Goal: Task Accomplishment & Management: Complete application form

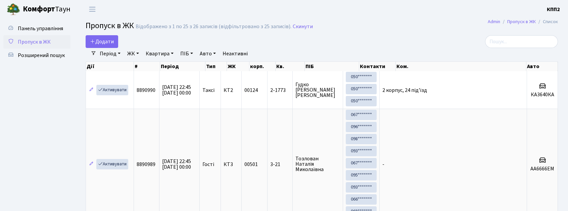
select select "25"
click at [106, 42] on span "Додати" at bounding box center [102, 41] width 24 height 7
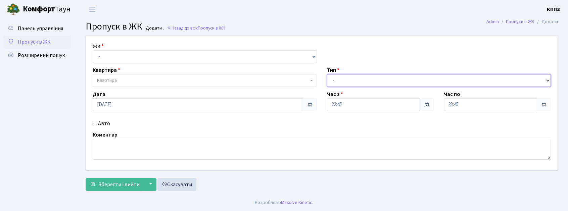
drag, startPoint x: 352, startPoint y: 79, endPoint x: 352, endPoint y: 83, distance: 4.0
click at [352, 79] on select "- Доставка Таксі Гості Сервіс" at bounding box center [439, 80] width 224 height 13
select select "2"
click at [327, 74] on select "- Доставка Таксі Гості Сервіс" at bounding box center [439, 80] width 224 height 13
click at [94, 127] on div "Авто" at bounding box center [205, 123] width 234 height 8
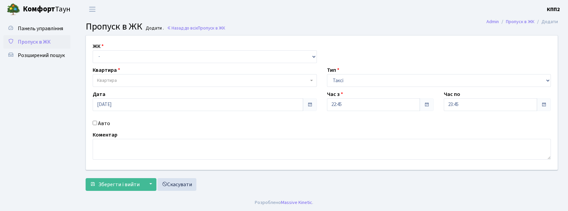
click at [95, 124] on input "Авто" at bounding box center [95, 123] width 4 height 4
checkbox input "true"
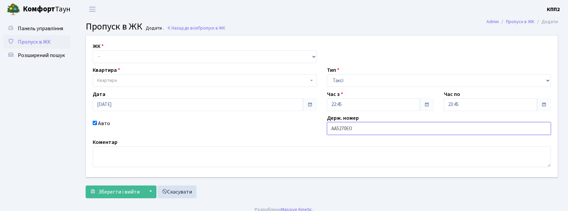
type input "АА5270ЕО"
drag, startPoint x: 135, startPoint y: 44, endPoint x: 134, endPoint y: 51, distance: 7.7
click at [134, 50] on div "ЖК - КТ, вул. Регенераторна, 4 КТ2, просп. Соборності, 17 КТ3, вул. Березнева, …" at bounding box center [205, 52] width 234 height 21
drag, startPoint x: 134, startPoint y: 52, endPoint x: 134, endPoint y: 57, distance: 5.0
click at [134, 56] on select "- КТ, вул. Регенераторна, 4 КТ2, просп. Соборності, 17 КТ3, вул. Березнева, 16 …" at bounding box center [205, 56] width 224 height 13
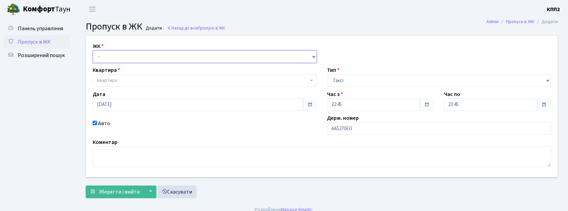
select select "271"
click at [93, 50] on select "- КТ, вул. Регенераторна, 4 КТ2, просп. Соборності, 17 КТ3, вул. Березнева, 16 …" at bounding box center [205, 56] width 224 height 13
select select
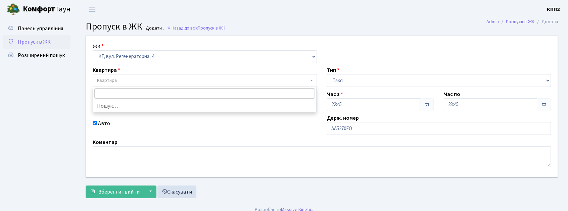
click at [124, 80] on span "Квартира" at bounding box center [202, 80] width 211 height 7
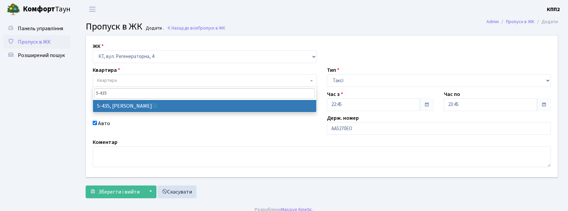
type input "5-435"
select select "2124"
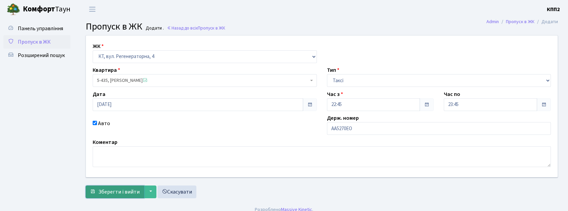
click at [103, 187] on button "Зберегти і вийти" at bounding box center [115, 192] width 58 height 13
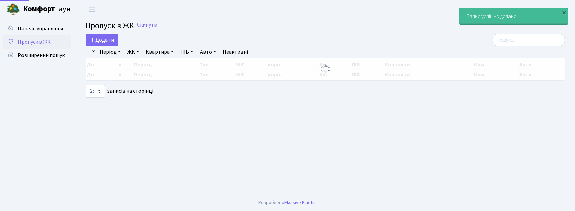
select select "25"
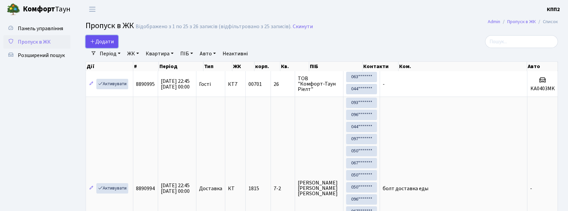
click at [100, 46] on link "Додати" at bounding box center [102, 41] width 33 height 13
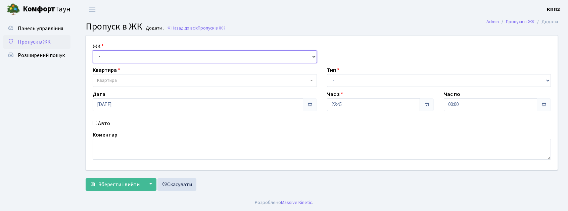
click at [139, 57] on select "- КТ, вул. Регенераторна, 4 КТ2, просп. Соборності, 17 КТ3, вул. Березнева, 16 …" at bounding box center [205, 56] width 224 height 13
select select "271"
click at [93, 50] on select "- КТ, вул. Регенераторна, 4 КТ2, просп. Соборності, 17 КТ3, вул. Березнева, 16 …" at bounding box center [205, 56] width 224 height 13
select select
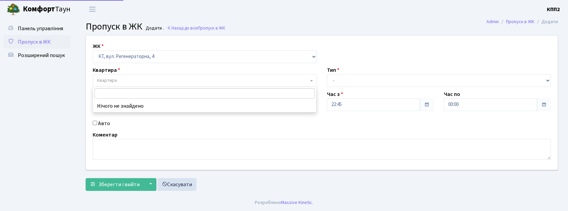
click at [148, 79] on span "Квартира" at bounding box center [202, 80] width 211 height 7
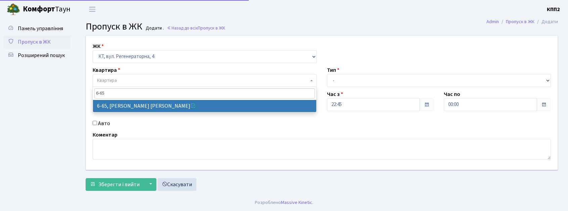
type input "6-65"
select select "5290"
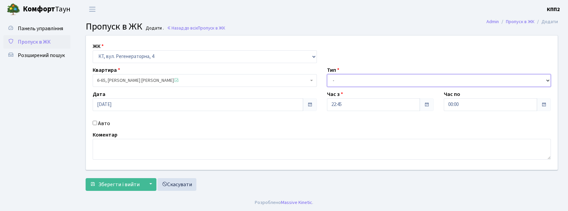
drag, startPoint x: 368, startPoint y: 85, endPoint x: 362, endPoint y: 89, distance: 7.7
click at [362, 89] on div "ЖК - КТ, вул. Регенераторна, 4 КТ2, просп. Соборності, 17 КТ3, вул. Березнева, …" at bounding box center [322, 103] width 482 height 134
select select "2"
click at [327, 74] on select "- Доставка Таксі Гості Сервіс" at bounding box center [439, 80] width 224 height 13
click at [96, 125] on div "Авто" at bounding box center [205, 123] width 234 height 8
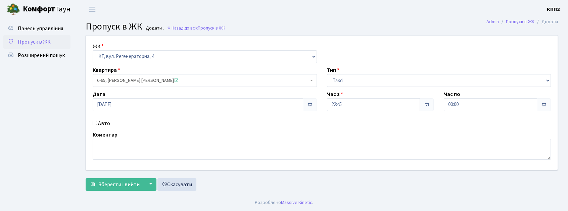
click at [96, 124] on input "Авто" at bounding box center [95, 123] width 4 height 4
checkbox input "true"
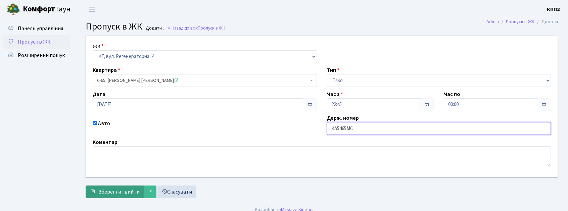
type input "КА5465МС"
click at [113, 192] on span "Зберегти і вийти" at bounding box center [118, 191] width 41 height 7
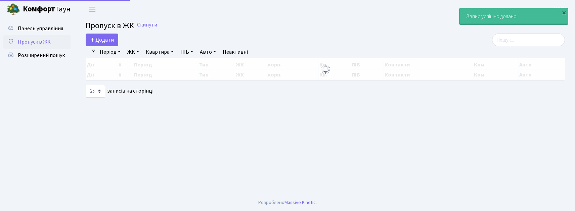
select select "25"
click at [89, 34] on link "Додати" at bounding box center [102, 40] width 33 height 13
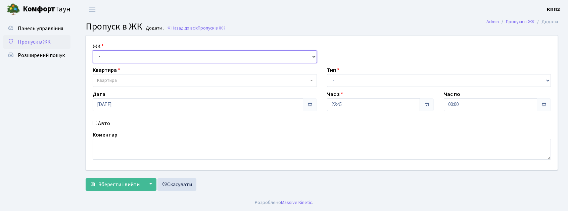
click at [123, 52] on select "- КТ, вул. Регенераторна, 4 КТ2, просп. [STREET_ADDRESS] [STREET_ADDRESS] [PERS…" at bounding box center [205, 56] width 224 height 13
select select "271"
click at [93, 50] on select "- КТ, вул. Регенераторна, 4 КТ2, просп. [STREET_ADDRESS] [STREET_ADDRESS] [PERS…" at bounding box center [205, 56] width 224 height 13
select select
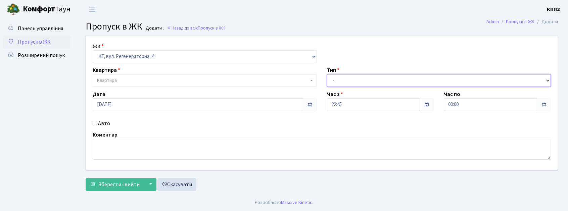
click at [346, 79] on select "- Доставка Таксі Гості Сервіс" at bounding box center [439, 80] width 224 height 13
select select "2"
click at [327, 74] on select "- Доставка Таксі Гості Сервіс" at bounding box center [439, 80] width 224 height 13
click at [141, 88] on div "ЖК - КТ, вул. Регенераторна, 4 КТ2, просп. [STREET_ADDRESS] [STREET_ADDRESS] [P…" at bounding box center [322, 103] width 482 height 134
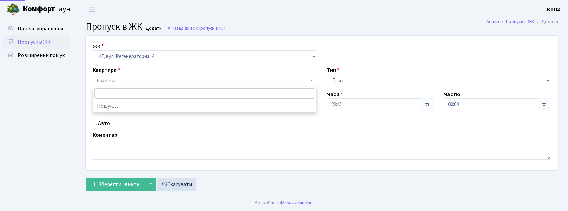
click at [139, 82] on span "Квартира" at bounding box center [202, 80] width 211 height 7
click at [44, 56] on span "Розширений пошук" at bounding box center [41, 55] width 47 height 7
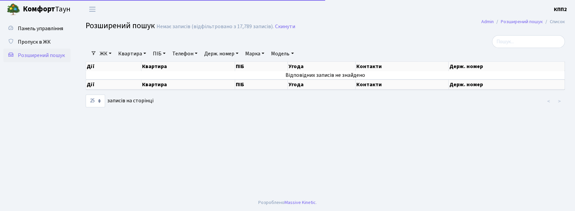
select select "25"
click at [116, 45] on div at bounding box center [244, 41] width 326 height 13
click at [108, 50] on link "ЖК" at bounding box center [105, 53] width 17 height 11
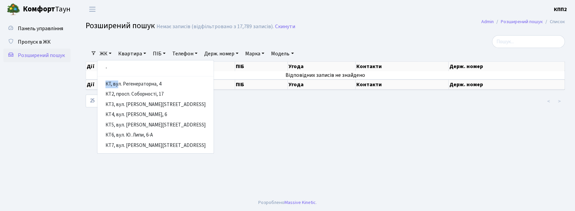
drag, startPoint x: 111, startPoint y: 75, endPoint x: 118, endPoint y: 85, distance: 12.7
click at [118, 85] on ul "- КТ, вул. Регенераторна, 4 КТ2, просп. Соборності, 17 КТ3, вул. Березнева, 16 …" at bounding box center [155, 107] width 117 height 94
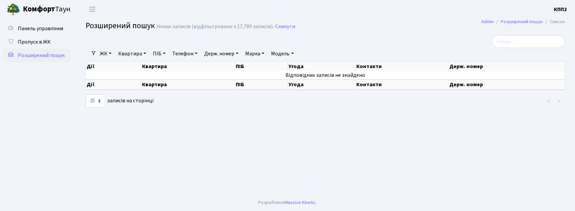
click at [104, 55] on link "ЖК" at bounding box center [105, 53] width 17 height 11
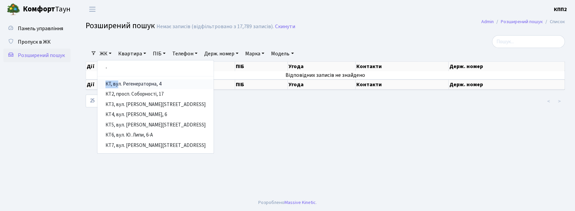
click at [121, 81] on link "КТ, вул. Регенераторна, 4" at bounding box center [155, 84] width 116 height 10
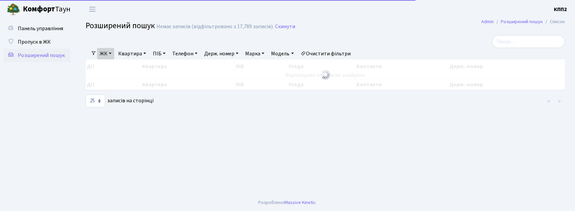
click at [130, 54] on link "Квартира" at bounding box center [131, 53] width 33 height 11
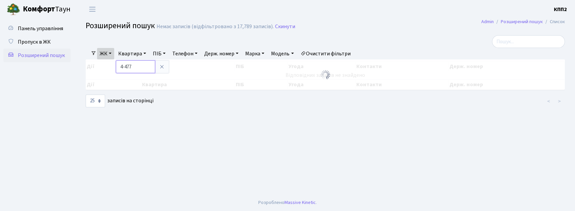
type input "4-477"
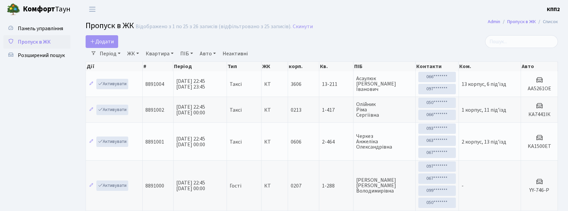
select select "25"
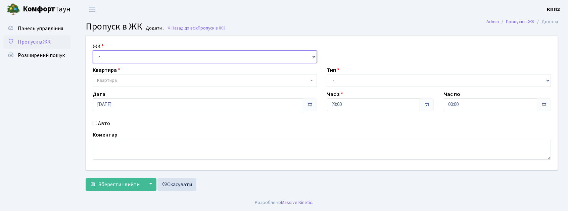
drag, startPoint x: 130, startPoint y: 58, endPoint x: 130, endPoint y: 62, distance: 4.4
click at [130, 61] on select "- КТ, вул. Регенераторна, 4 КТ2, просп. Соборності, 17 КТ3, вул. Березнева, 16 …" at bounding box center [205, 56] width 224 height 13
select select "271"
click at [93, 50] on select "- КТ, вул. Регенераторна, 4 КТ2, просп. Соборності, 17 КТ3, вул. Березнева, 16 …" at bounding box center [205, 56] width 224 height 13
select select
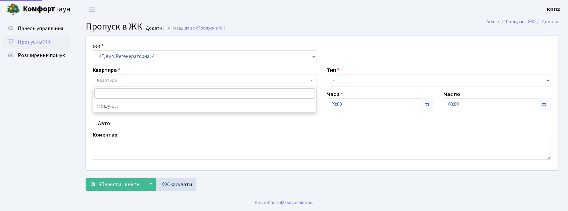
click at [149, 76] on span "Квартира" at bounding box center [205, 80] width 224 height 13
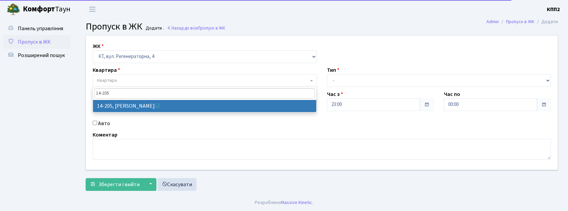
type input "14-205"
select select "7582"
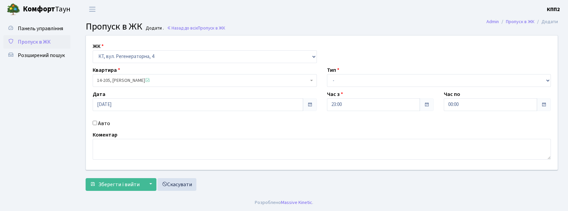
click at [93, 125] on input "Авто" at bounding box center [95, 123] width 4 height 4
checkbox input "true"
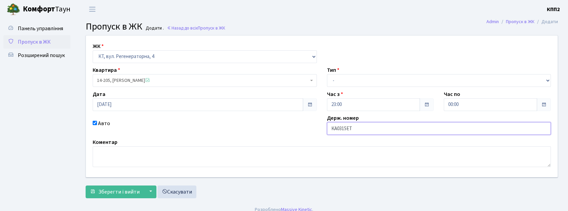
type input "КА0315ЕТ"
click at [368, 79] on select "- Доставка Таксі Гості Сервіс" at bounding box center [439, 80] width 224 height 13
select select "2"
click at [327, 74] on select "- Доставка Таксі Гості Сервіс" at bounding box center [439, 80] width 224 height 13
click at [111, 194] on span "Зберегти і вийти" at bounding box center [118, 191] width 41 height 7
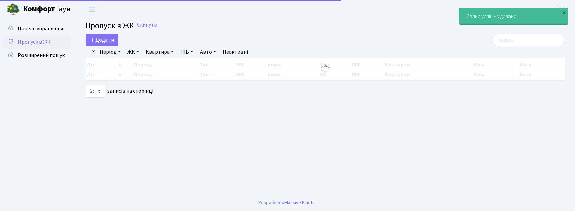
select select "25"
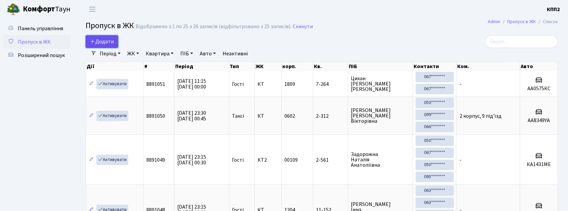
click at [101, 40] on span "Додати" at bounding box center [102, 41] width 24 height 7
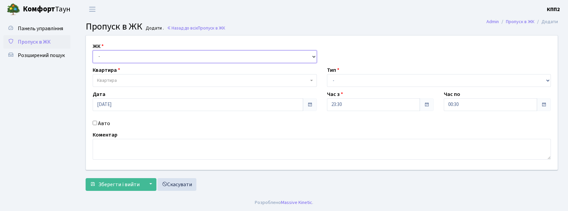
click at [107, 50] on select "- КТ, вул. Регенераторна, 4 КТ2, просп. Соборності, 17 КТ3, вул. Березнева, 16 …" at bounding box center [205, 56] width 224 height 13
select select "271"
click at [93, 50] on select "- КТ, вул. Регенераторна, 4 КТ2, просп. Соборності, 17 КТ3, вул. Березнева, 16 …" at bounding box center [205, 56] width 224 height 13
select select
click at [125, 81] on span "Квартира" at bounding box center [202, 80] width 211 height 7
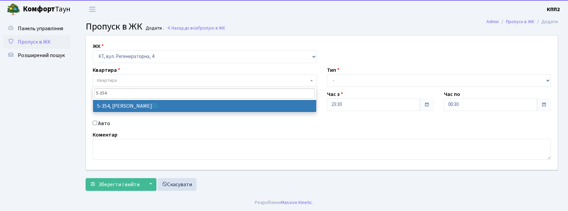
type input "5-354"
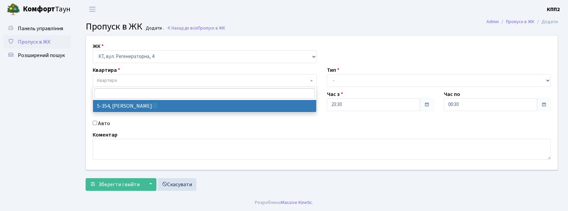
select select "2189"
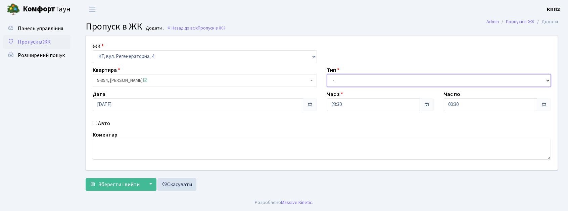
click at [391, 84] on select "- Доставка Таксі Гості Сервіс" at bounding box center [439, 80] width 224 height 13
select select "2"
click at [327, 74] on select "- Доставка Таксі Гості Сервіс" at bounding box center [439, 80] width 224 height 13
click at [94, 124] on input "Авто" at bounding box center [95, 123] width 4 height 4
checkbox input "true"
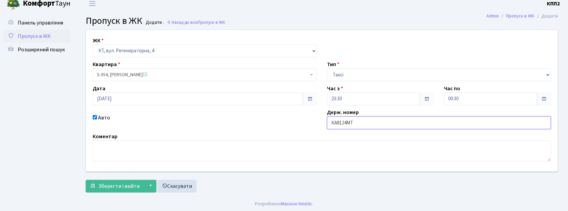
scroll to position [7, 0]
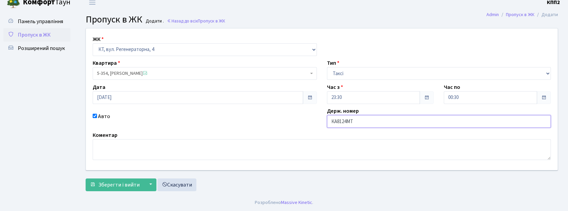
type input "КА8124МТ"
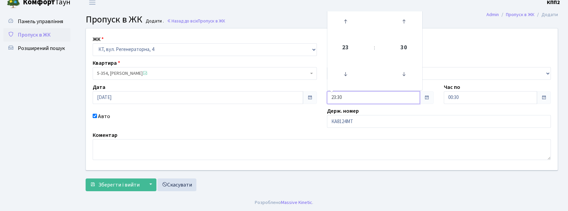
click at [399, 96] on input "23:30" at bounding box center [373, 97] width 93 height 13
click at [348, 77] on icon at bounding box center [345, 74] width 18 height 18
click at [348, 76] on icon at bounding box center [345, 74] width 18 height 18
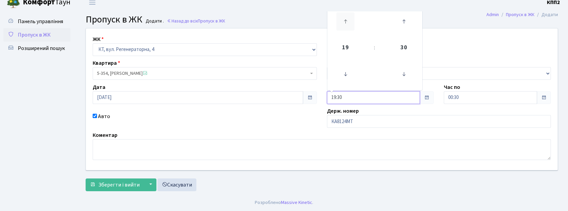
click at [345, 28] on icon at bounding box center [345, 21] width 18 height 18
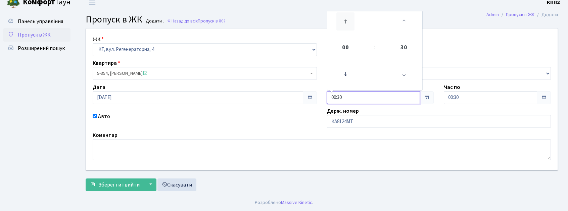
click at [345, 28] on icon at bounding box center [345, 21] width 18 height 18
click at [345, 69] on icon at bounding box center [345, 74] width 18 height 18
click at [402, 52] on span "30" at bounding box center [404, 48] width 18 height 18
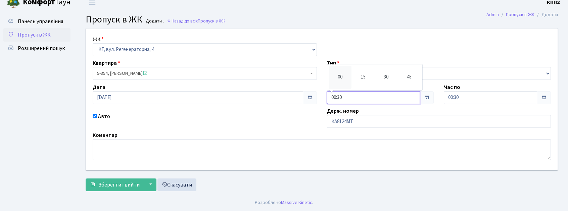
click at [347, 73] on td "00" at bounding box center [340, 77] width 23 height 23
type input "00:00"
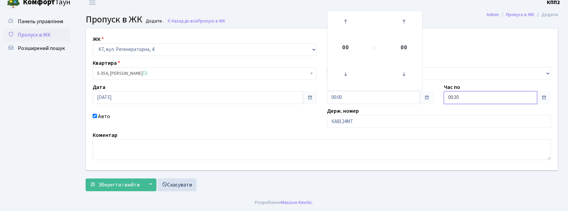
click at [464, 97] on input "00:30" at bounding box center [490, 97] width 93 height 13
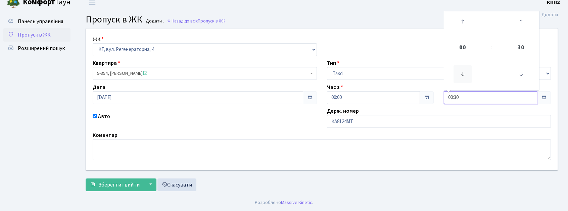
click at [464, 78] on icon at bounding box center [462, 74] width 18 height 18
click at [466, 15] on icon at bounding box center [462, 21] width 18 height 18
click at [466, 18] on icon at bounding box center [462, 21] width 18 height 18
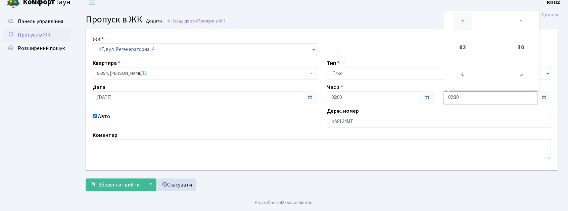
click at [466, 18] on icon at bounding box center [462, 21] width 18 height 18
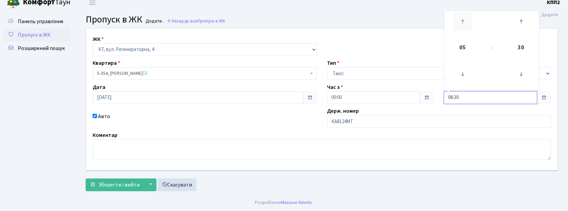
type input "07:30"
click at [106, 183] on span "Зберегти і вийти" at bounding box center [118, 184] width 41 height 7
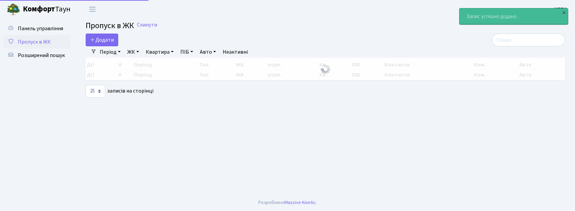
select select "25"
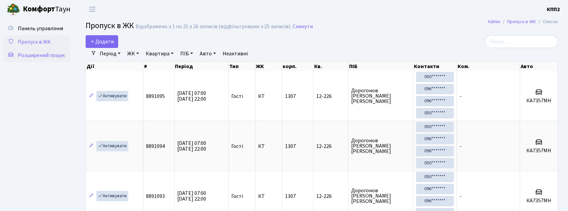
click at [52, 52] on span "Розширений пошук" at bounding box center [41, 55] width 47 height 7
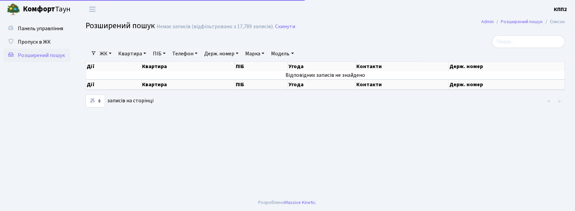
select select "25"
click at [103, 47] on div at bounding box center [244, 41] width 326 height 13
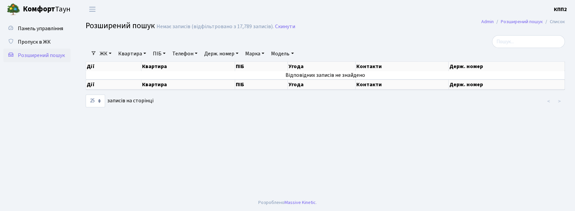
click at [100, 55] on link "ЖК" at bounding box center [105, 53] width 17 height 11
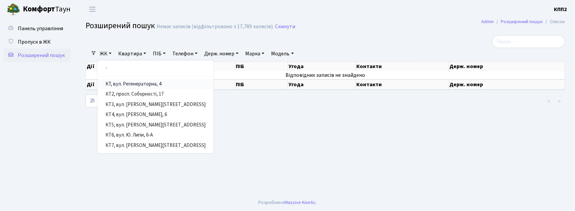
click at [128, 81] on link "КТ, вул. Регенераторна, 4" at bounding box center [155, 84] width 116 height 10
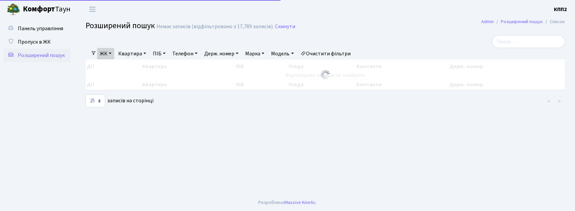
click at [124, 52] on link "Квартира" at bounding box center [131, 53] width 33 height 11
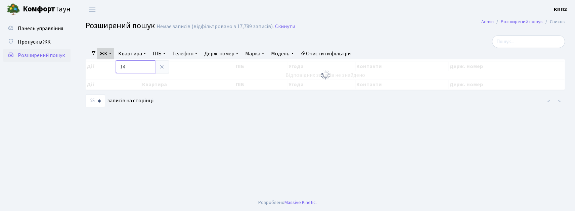
type input "1"
type input "4-253"
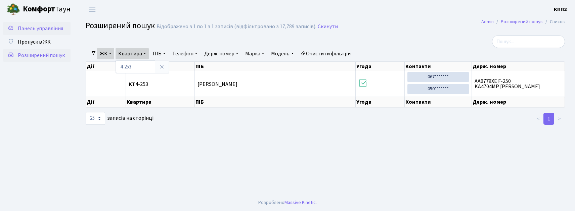
click at [54, 27] on span "Панель управління" at bounding box center [40, 28] width 45 height 7
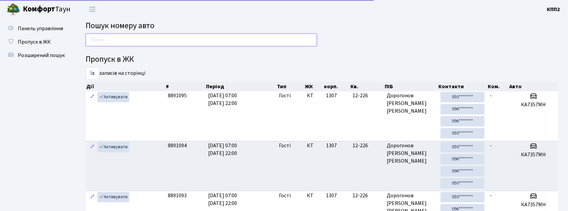
click at [128, 46] on input "text" at bounding box center [201, 40] width 231 height 13
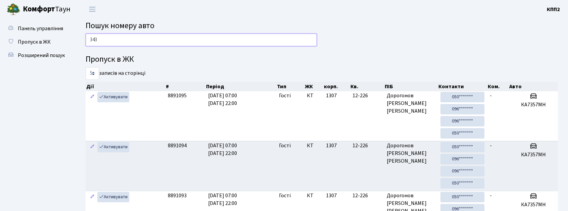
type input "3438"
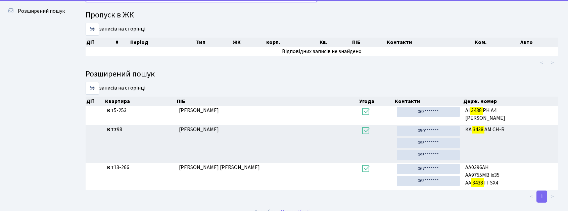
scroll to position [45, 0]
